Goal: Information Seeking & Learning: Check status

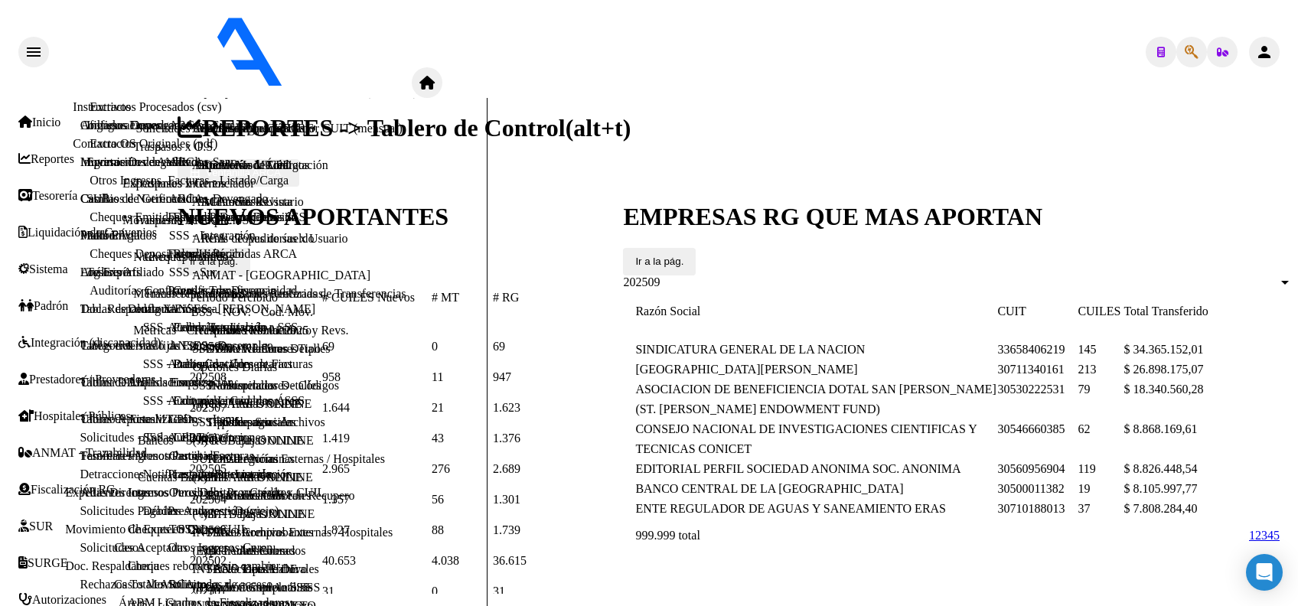
click at [1185, 52] on icon "button" at bounding box center [1192, 52] width 14 height 1
type input "27210808928"
type textarea "27210808928"
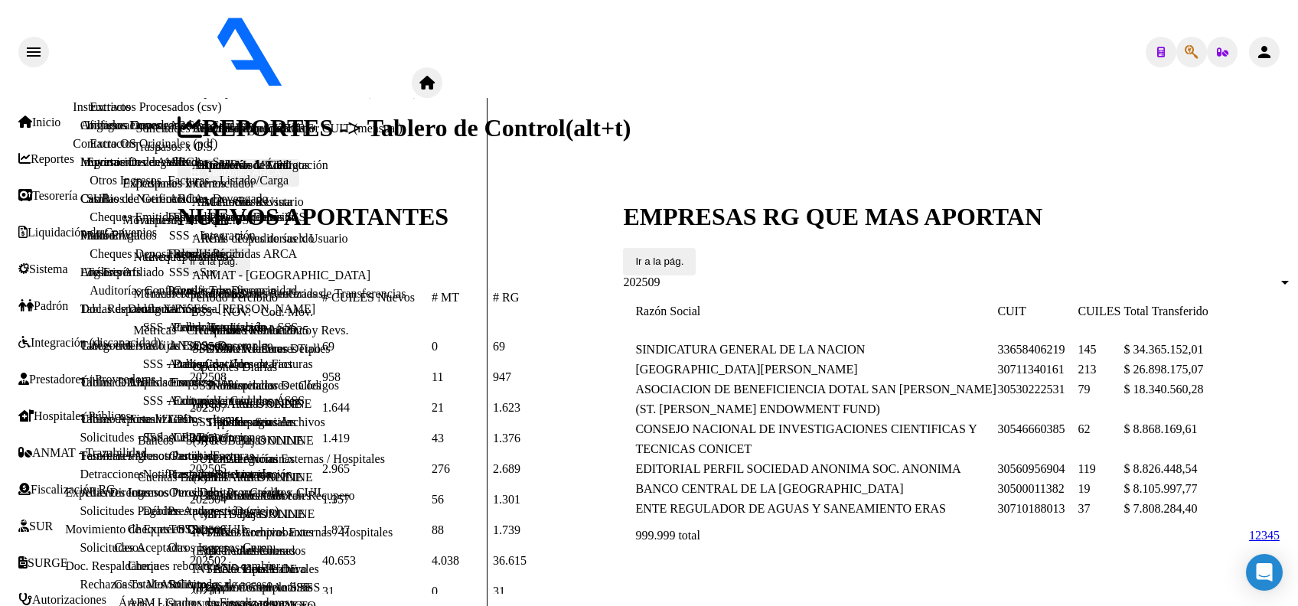
scroll to position [90, 0]
drag, startPoint x: 246, startPoint y: 158, endPoint x: 96, endPoint y: 132, distance: 152.3
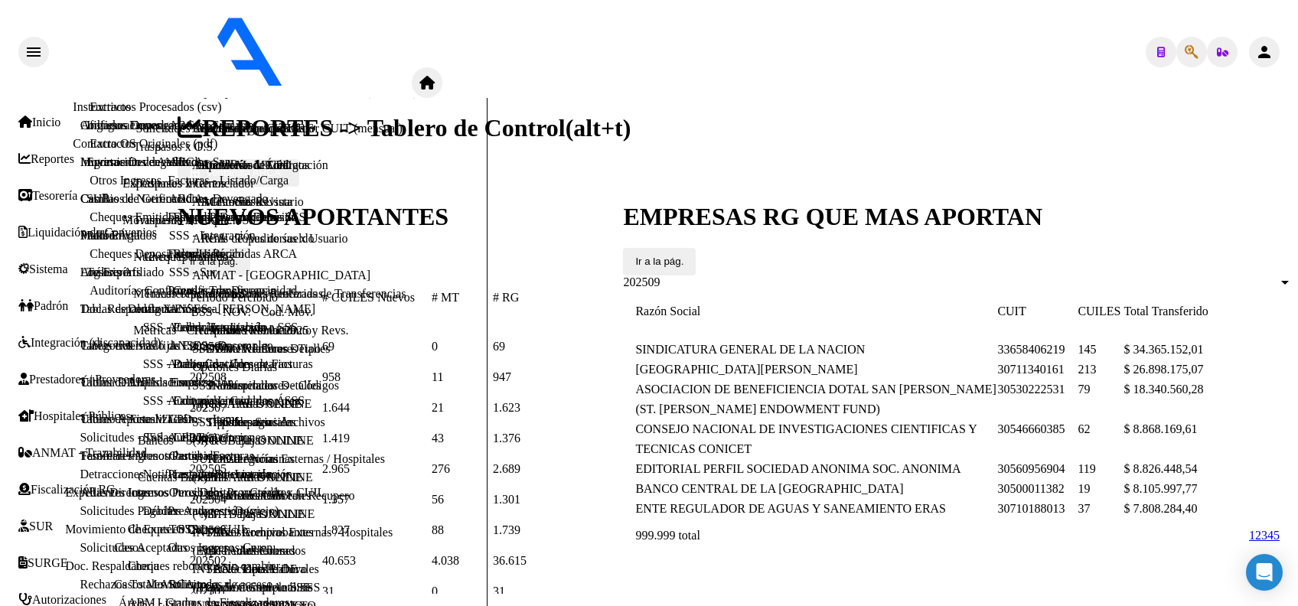
type input "20214877431"
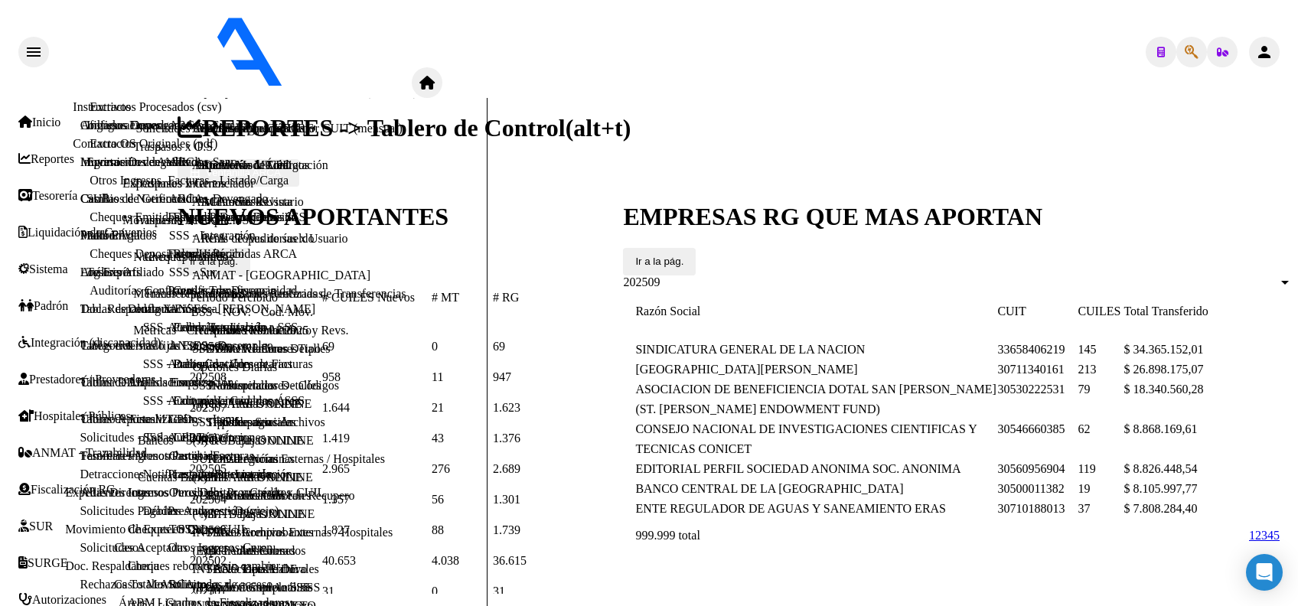
scroll to position [691, 0]
drag, startPoint x: 599, startPoint y: 303, endPoint x: 664, endPoint y: 308, distance: 65.3
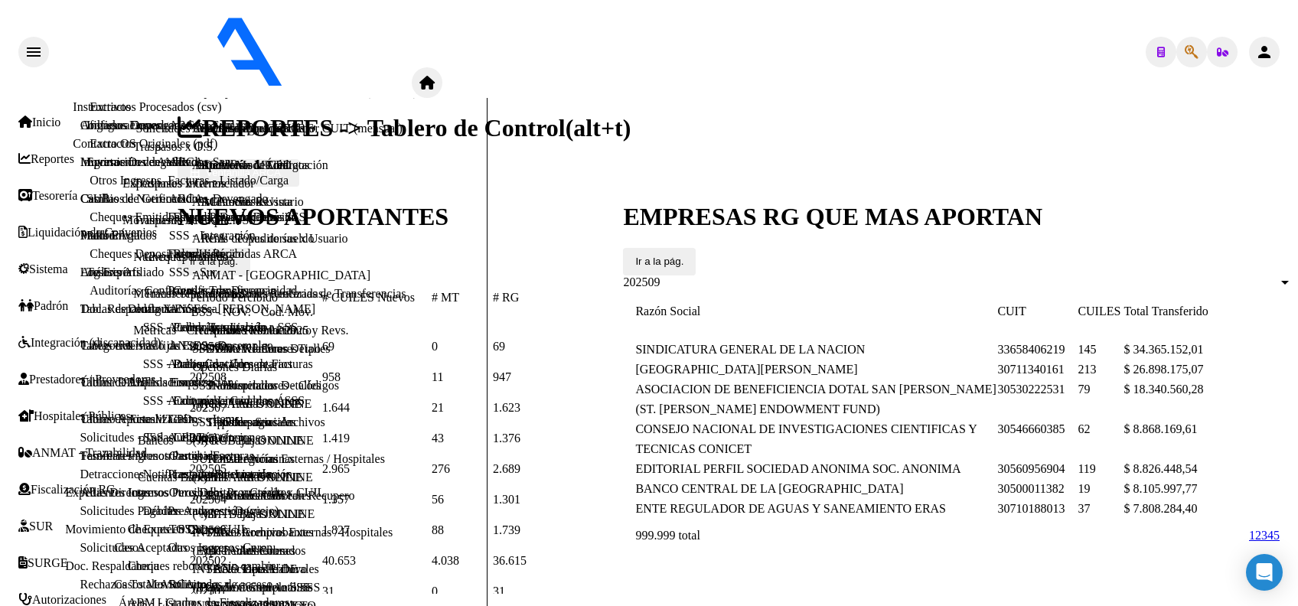
drag, startPoint x: 667, startPoint y: 305, endPoint x: 729, endPoint y: 302, distance: 62.1
type textarea "30500057102"
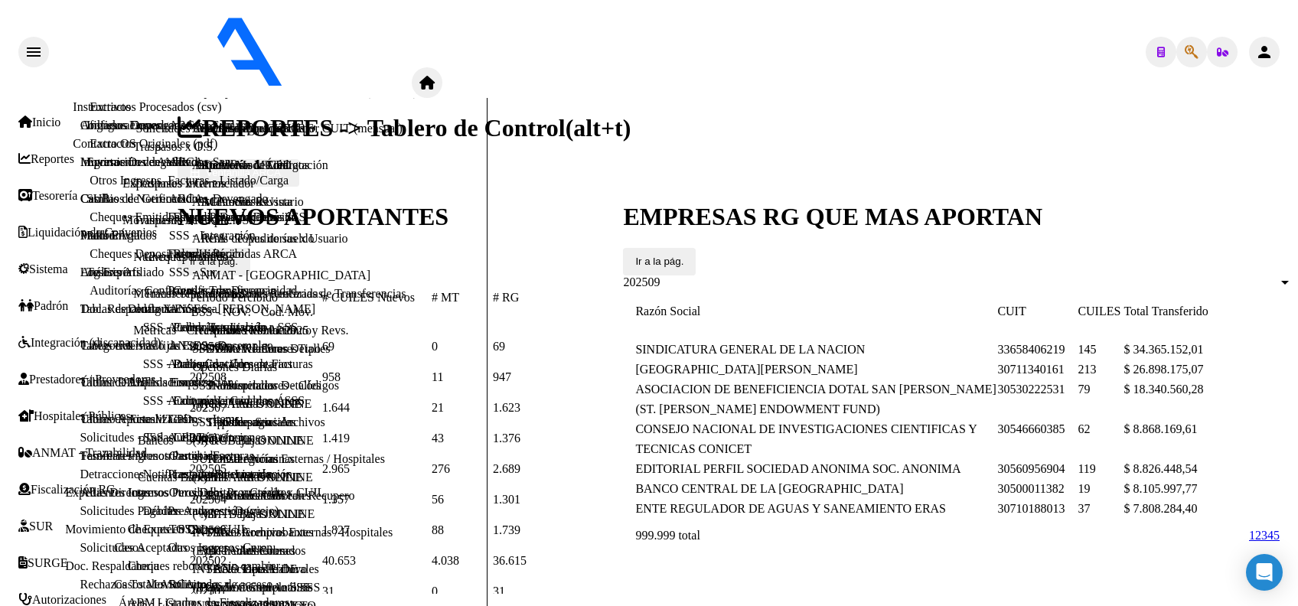
scroll to position [377, 0]
drag, startPoint x: 368, startPoint y: 351, endPoint x: 338, endPoint y: 350, distance: 29.9
drag, startPoint x: 338, startPoint y: 350, endPoint x: 325, endPoint y: 351, distance: 13.0
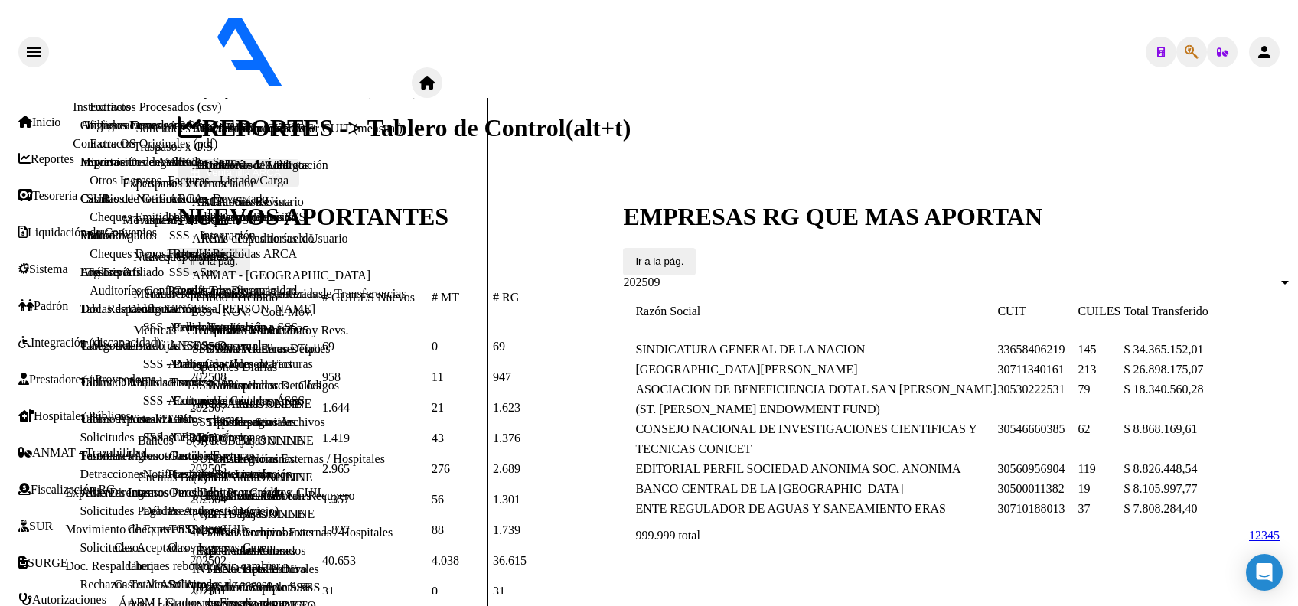
drag, startPoint x: 472, startPoint y: 357, endPoint x: 398, endPoint y: 361, distance: 73.6
copy span "20214877431"
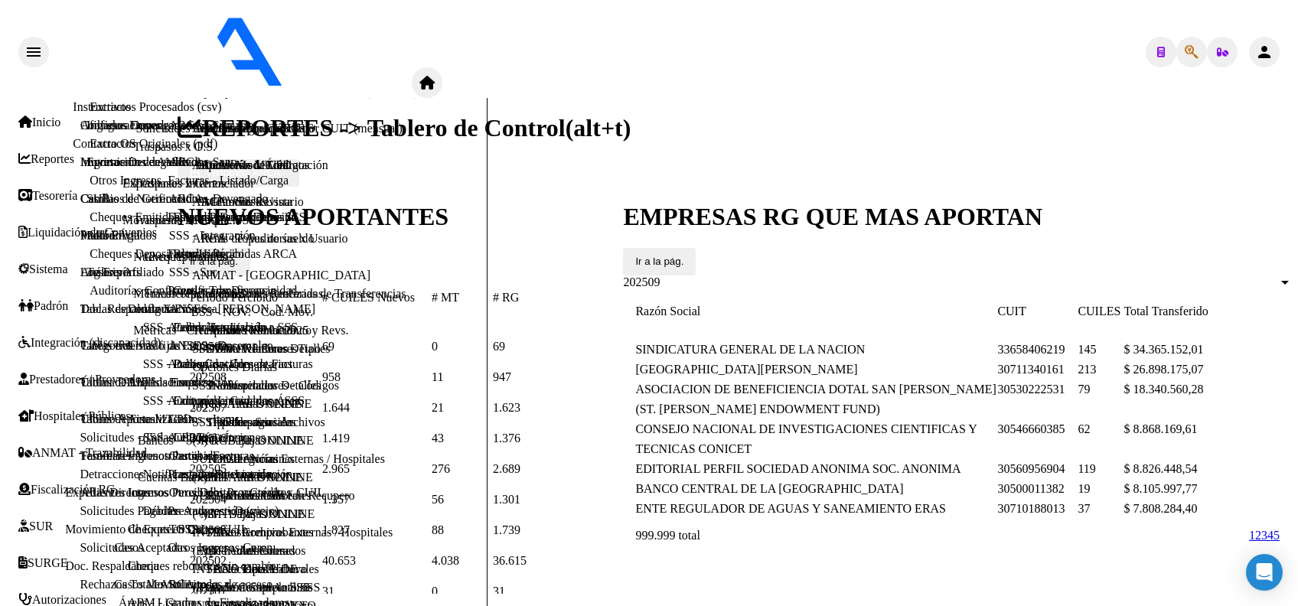
paste input "20-21487743-1"
type input "20-21487743-1"
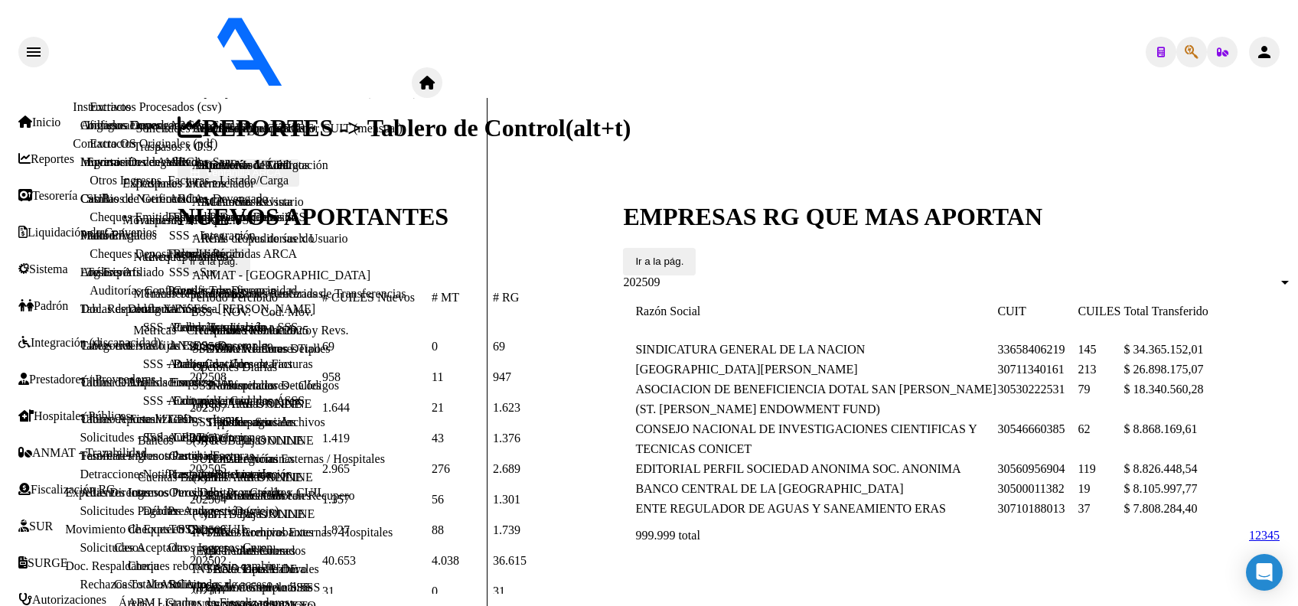
scroll to position [67, 0]
drag, startPoint x: 403, startPoint y: 407, endPoint x: 338, endPoint y: 404, distance: 65.1
